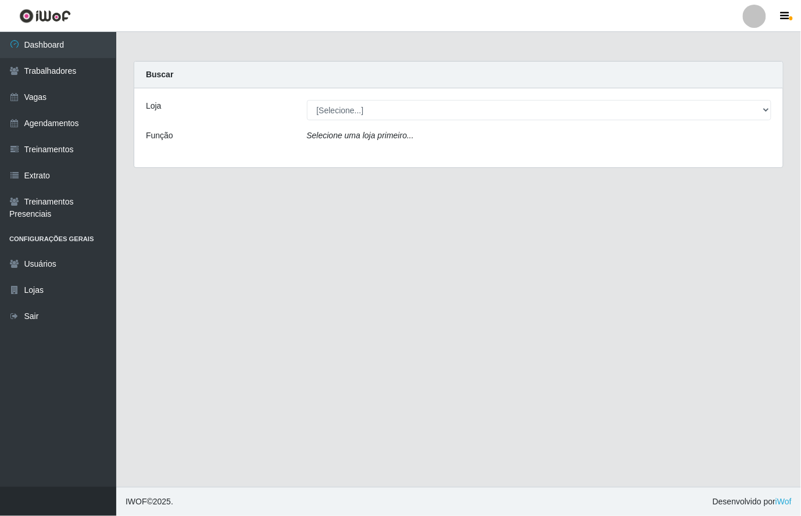
click at [717, 24] on header "Perfil Alterar Senha Sair" at bounding box center [400, 16] width 801 height 32
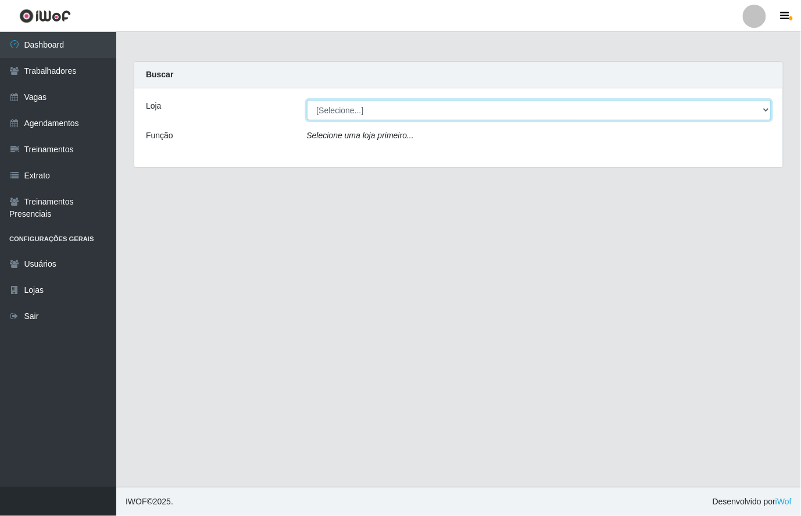
click at [766, 104] on select "[Selecione...] Nova República - Pajuçara" at bounding box center [539, 110] width 465 height 20
select select "65"
click at [307, 100] on select "[Selecione...] Nova República - Pajuçara" at bounding box center [539, 110] width 465 height 20
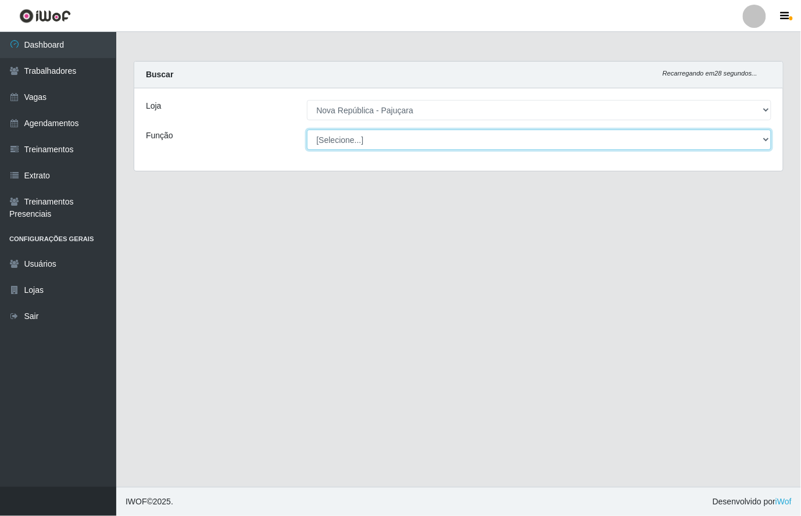
click at [762, 143] on select "[Selecione...] Balconista Operador de Caixa Repositor" at bounding box center [539, 140] width 465 height 20
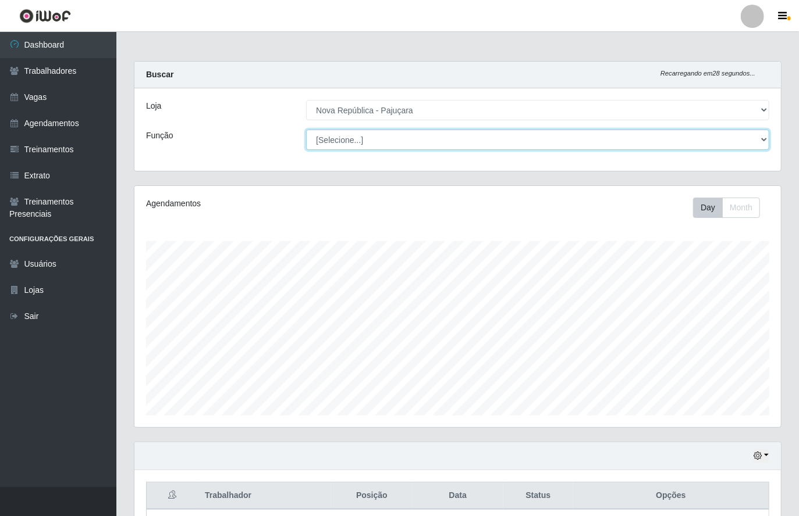
scroll to position [242, 646]
select select "22"
click at [306, 130] on select "[Selecione...] Balconista Operador de Caixa Repositor" at bounding box center [537, 140] width 463 height 20
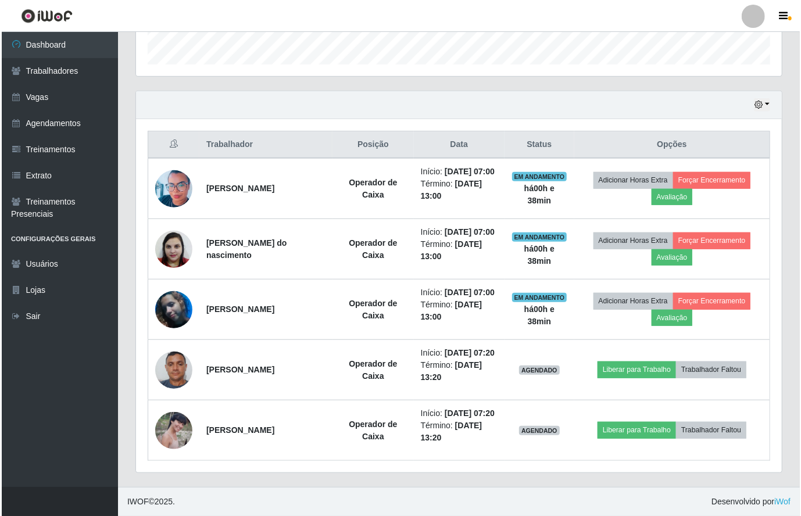
scroll to position [415, 0]
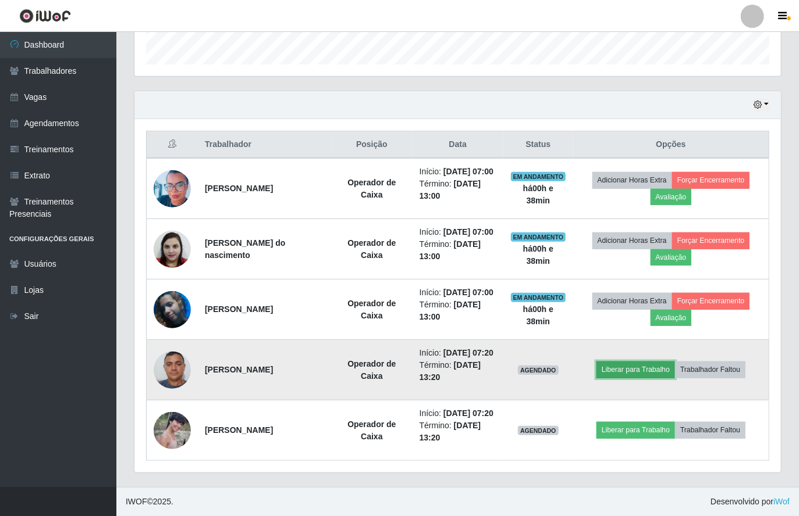
click at [634, 362] on button "Liberar para Trabalho" at bounding box center [635, 370] width 79 height 16
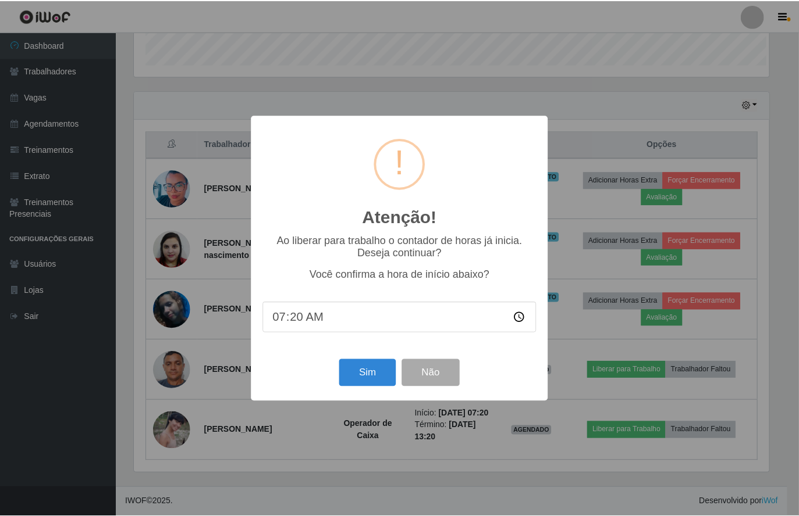
scroll to position [242, 637]
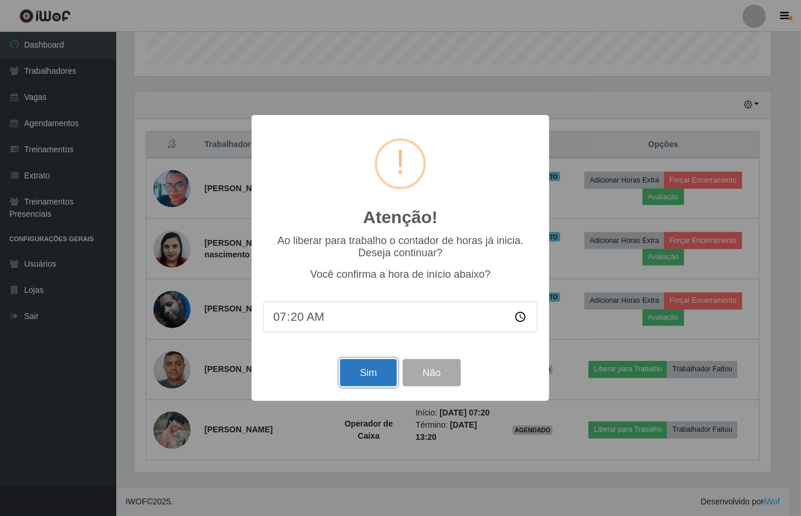
click at [354, 387] on button "Sim" at bounding box center [368, 372] width 56 height 27
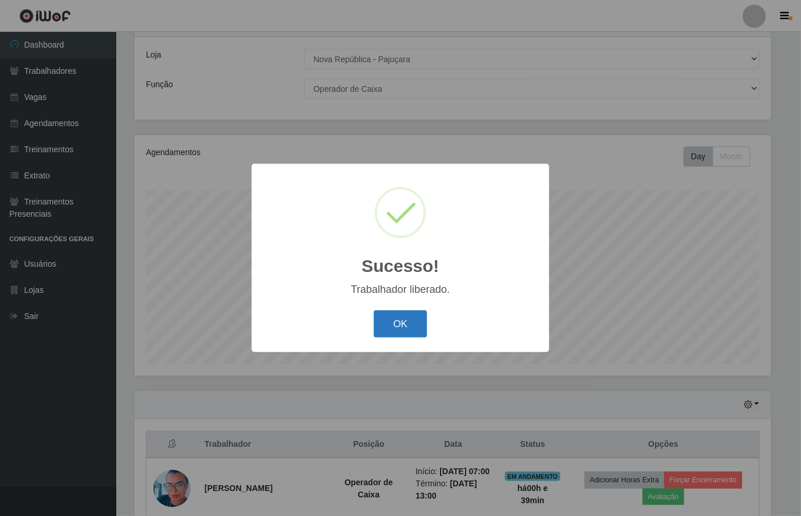
click at [385, 337] on button "OK" at bounding box center [401, 324] width 54 height 27
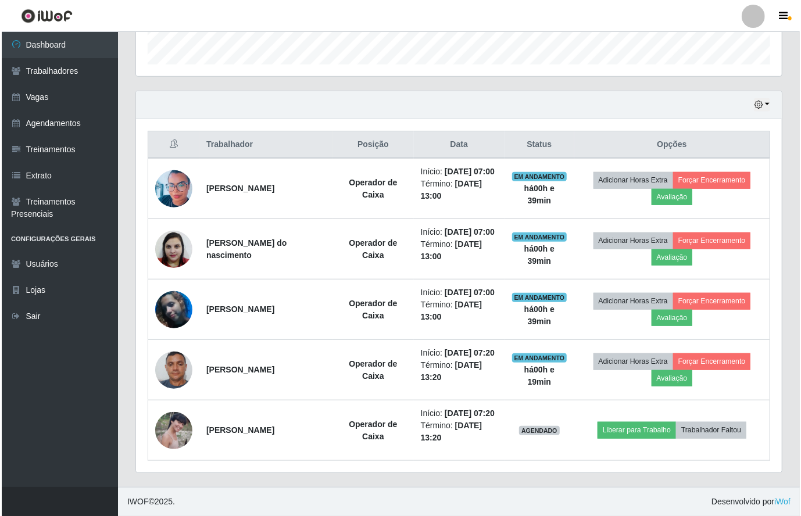
scroll to position [415, 0]
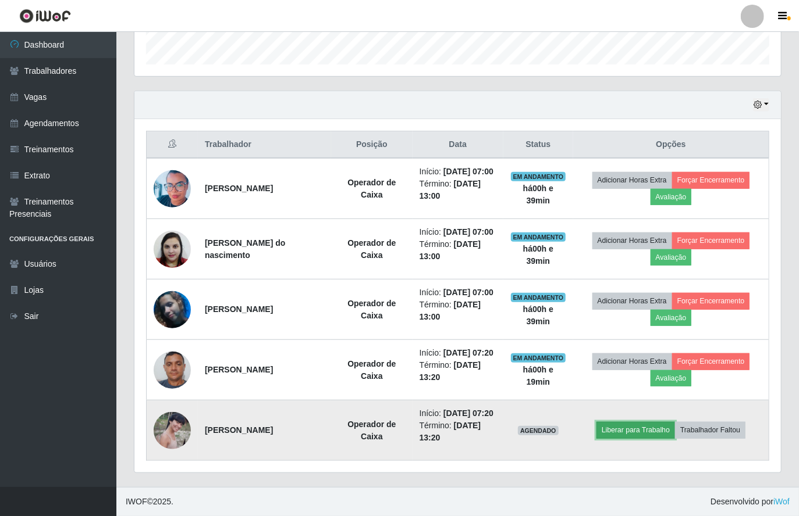
click at [617, 422] on button "Liberar para Trabalho" at bounding box center [635, 430] width 79 height 16
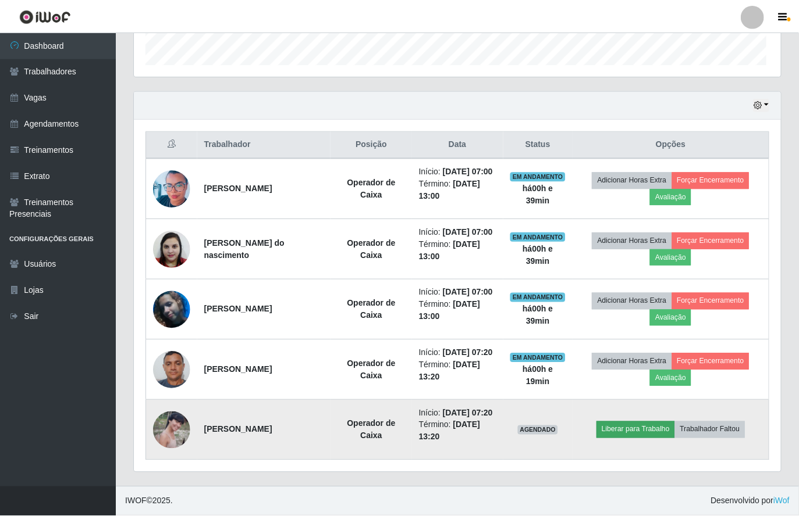
scroll to position [242, 637]
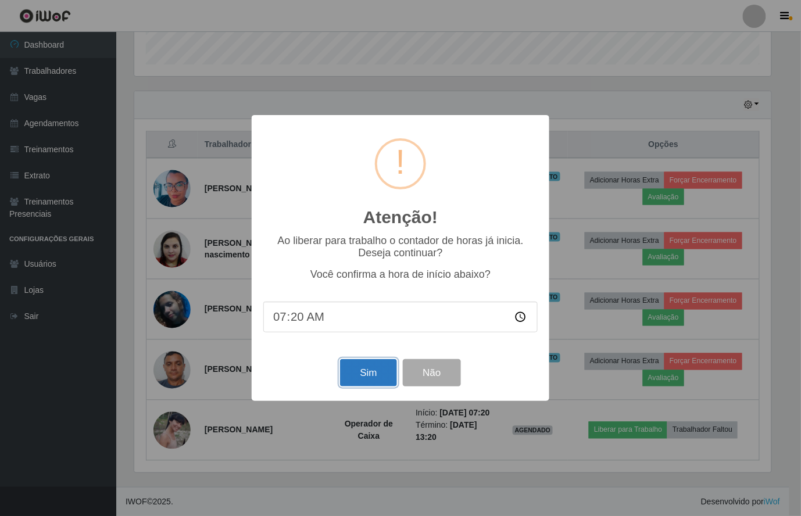
click at [387, 379] on button "Sim" at bounding box center [368, 372] width 56 height 27
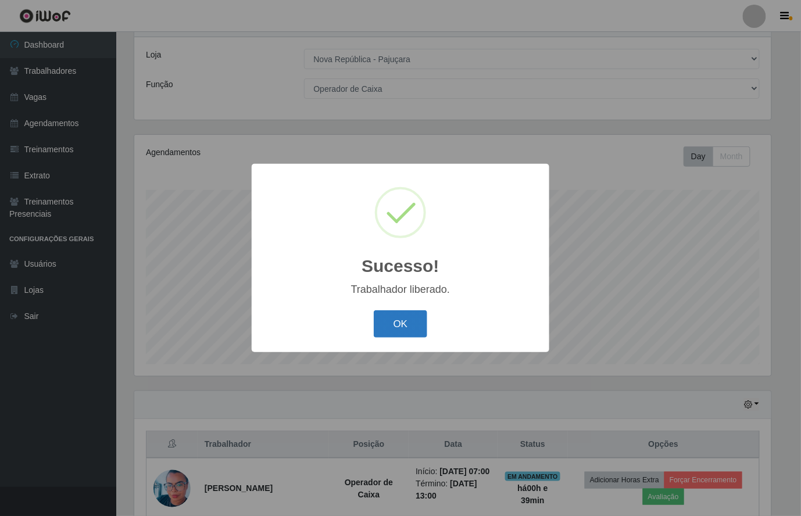
click at [404, 336] on button "OK" at bounding box center [401, 324] width 54 height 27
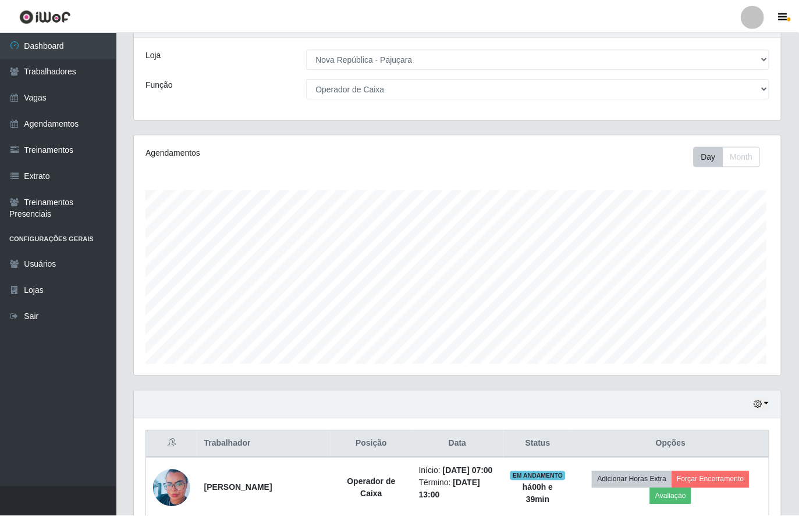
scroll to position [242, 646]
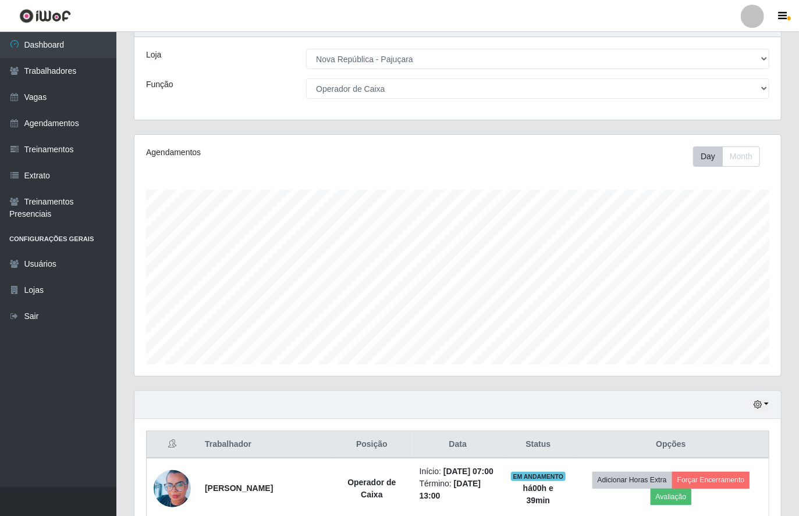
click at [647, 16] on header "Perfil Alterar Senha Sair" at bounding box center [399, 16] width 799 height 32
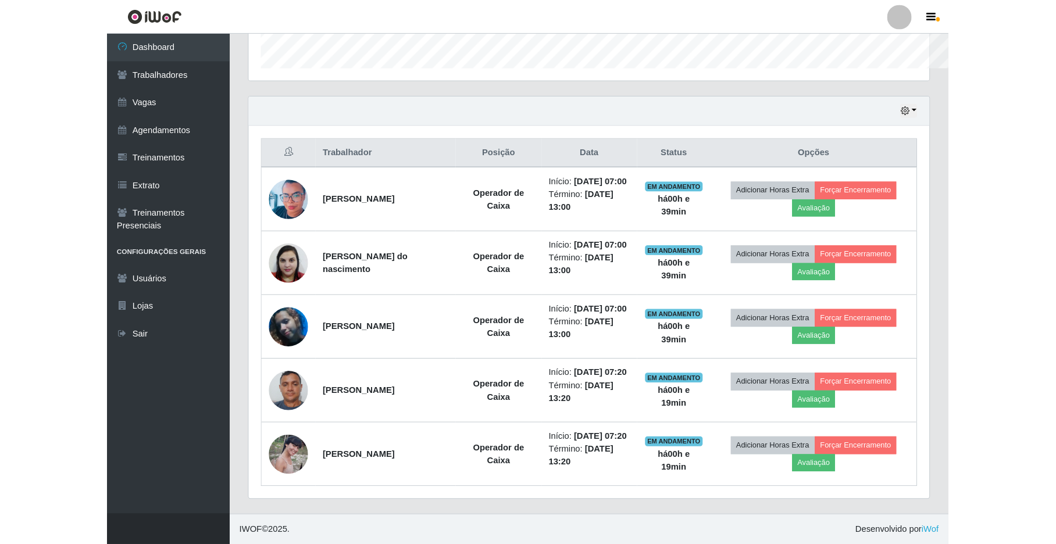
scroll to position [242, 903]
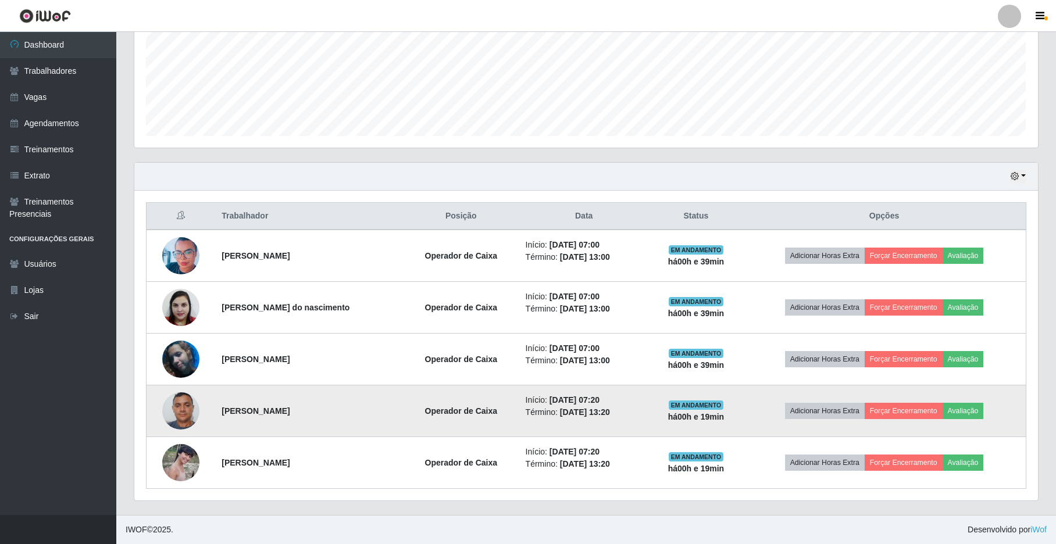
drag, startPoint x: 218, startPoint y: 408, endPoint x: 393, endPoint y: 430, distance: 177.0
click at [393, 430] on td "Jordão Davidson do Nascimento Franco" at bounding box center [309, 412] width 189 height 52
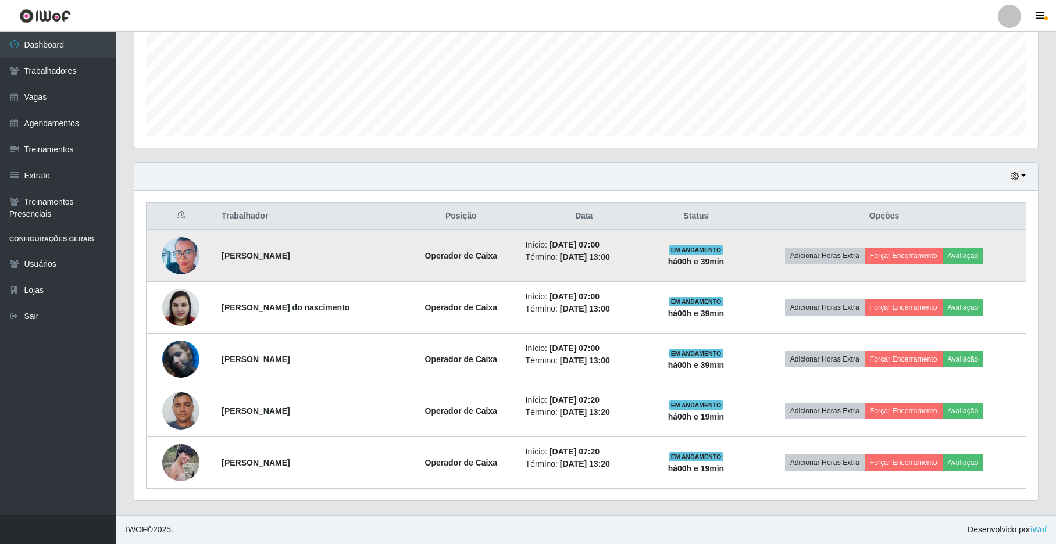
drag, startPoint x: 214, startPoint y: 254, endPoint x: 354, endPoint y: 256, distance: 140.2
click at [354, 256] on td "Samara Caroline Oliveira De Souza" at bounding box center [309, 256] width 189 height 52
